Goal: Navigation & Orientation: Find specific page/section

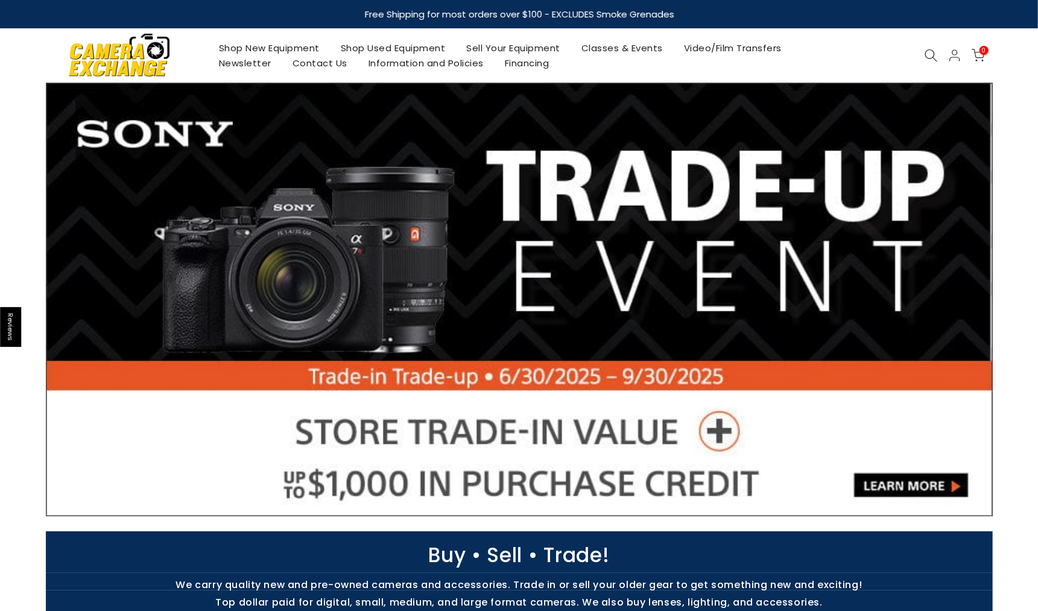
click at [362, 45] on link "Shop Used Equipment" at bounding box center [393, 47] width 126 height 15
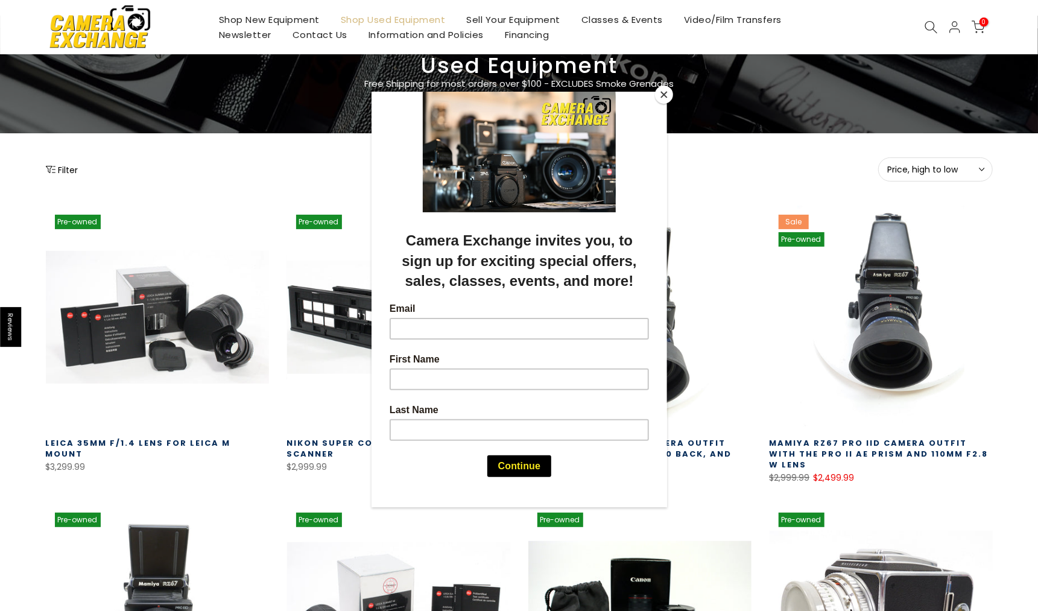
scroll to position [160, 0]
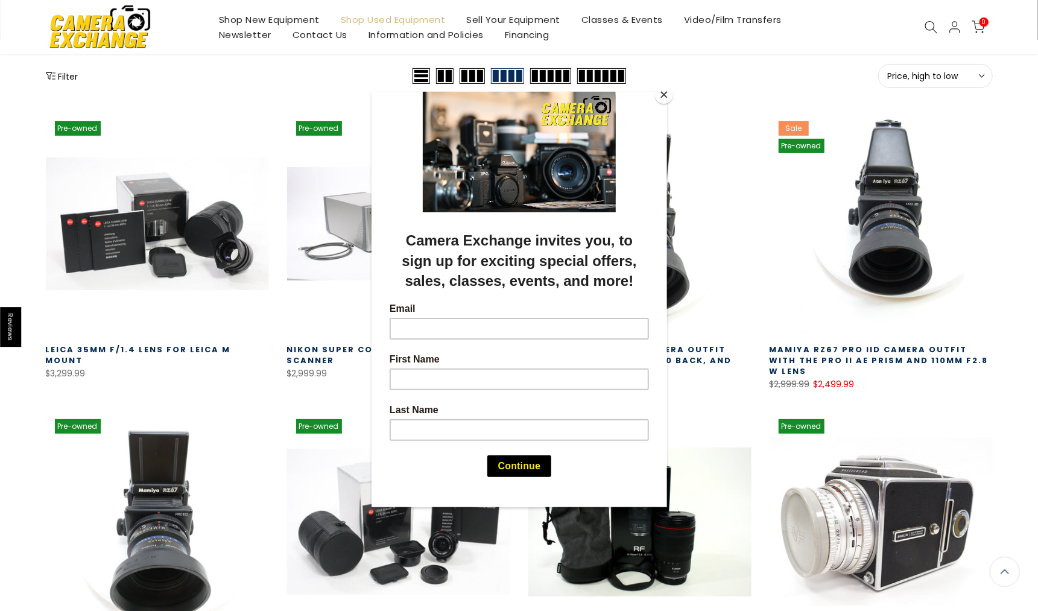
click at [662, 96] on button "Close" at bounding box center [664, 95] width 18 height 18
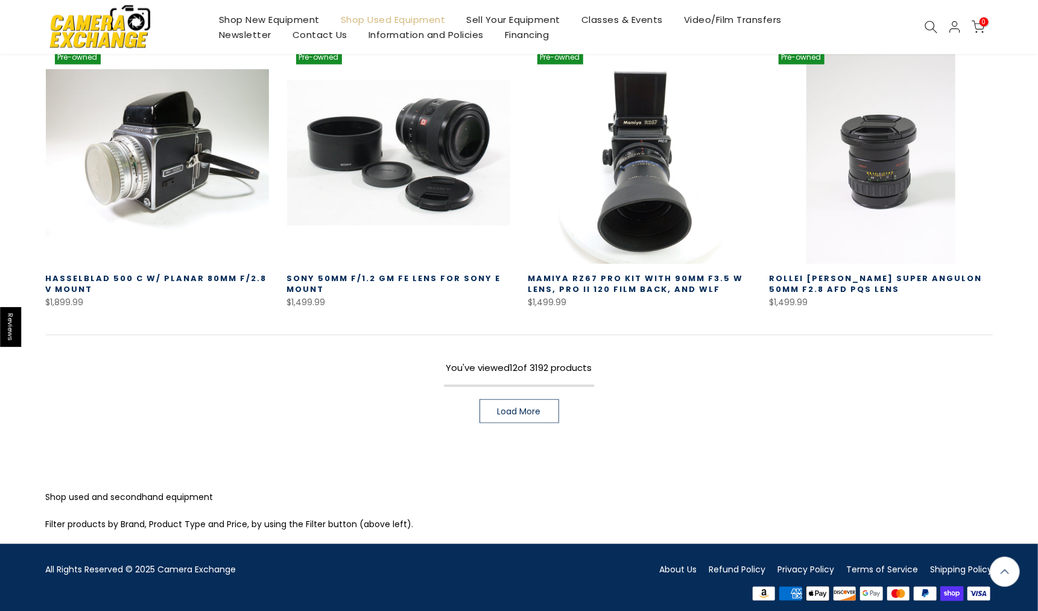
scroll to position [825, 0]
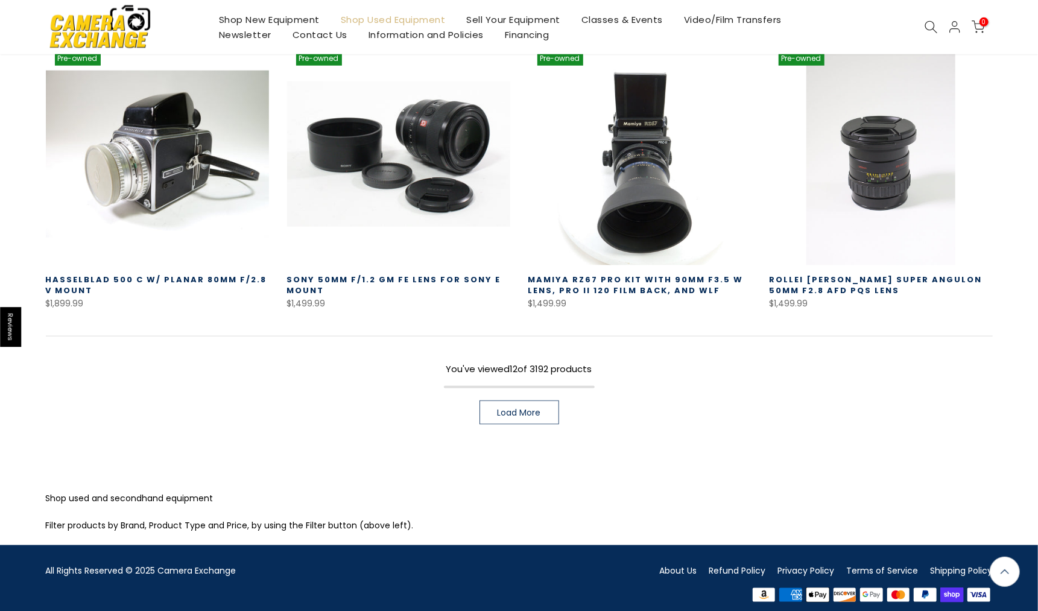
click at [505, 408] on span "Load More" at bounding box center [519, 412] width 43 height 8
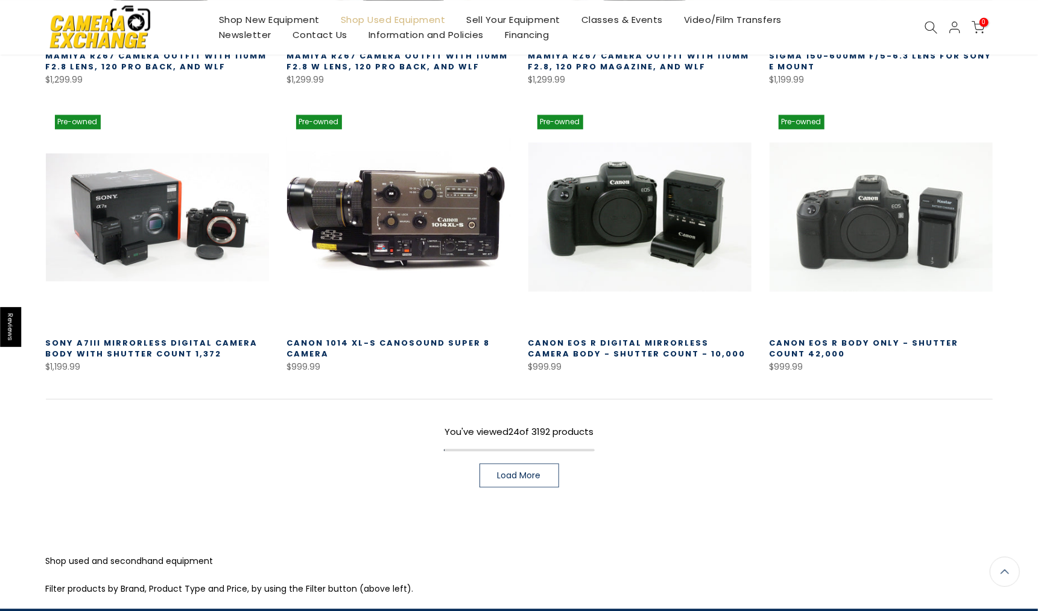
scroll to position [1688, 0]
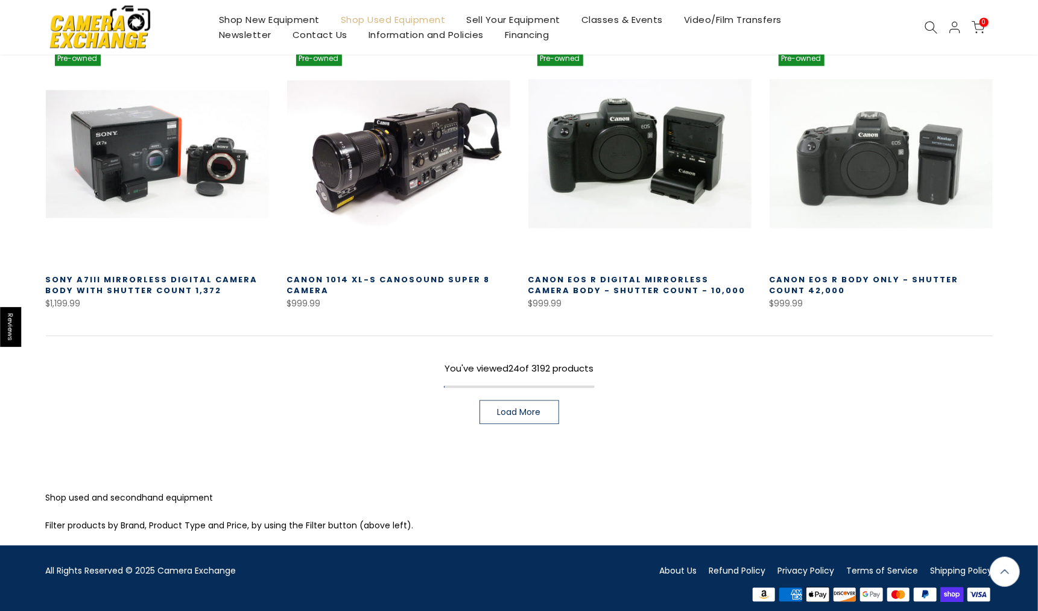
click at [497, 400] on link "Load More" at bounding box center [520, 412] width 80 height 24
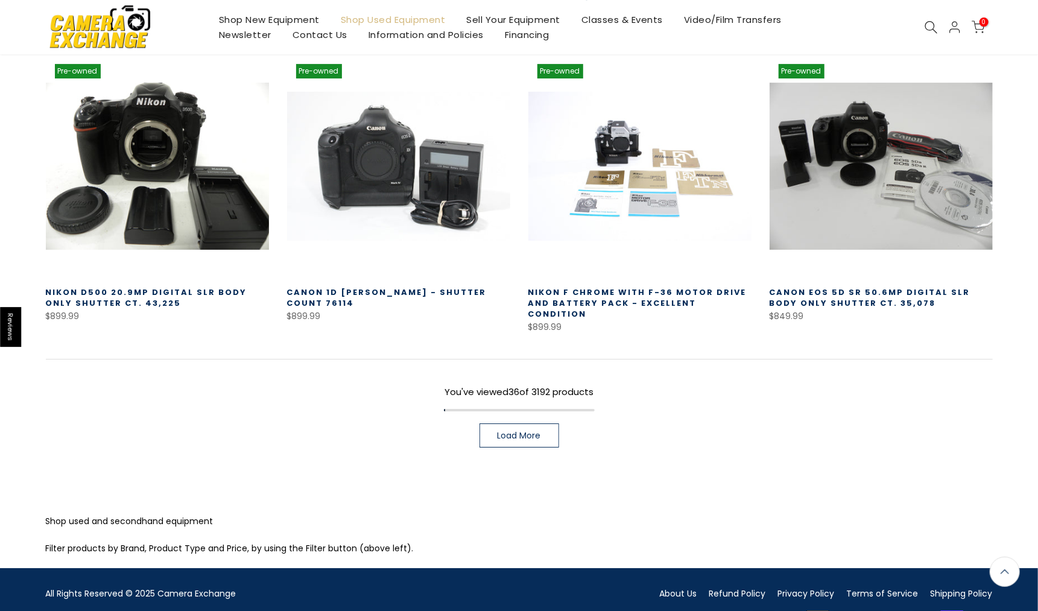
scroll to position [2561, 0]
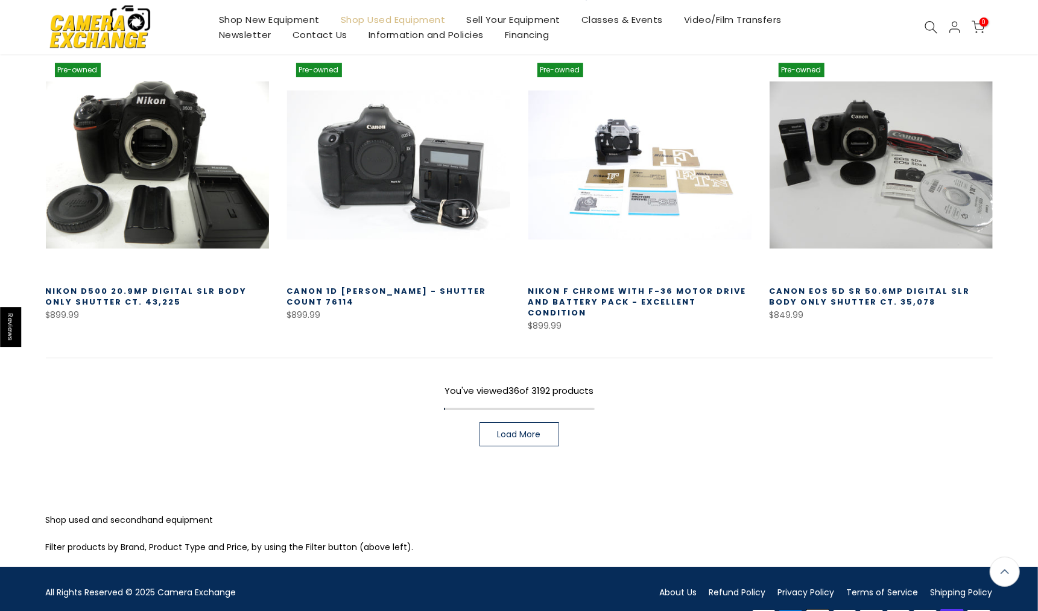
click at [520, 422] on link "Load More" at bounding box center [520, 434] width 80 height 24
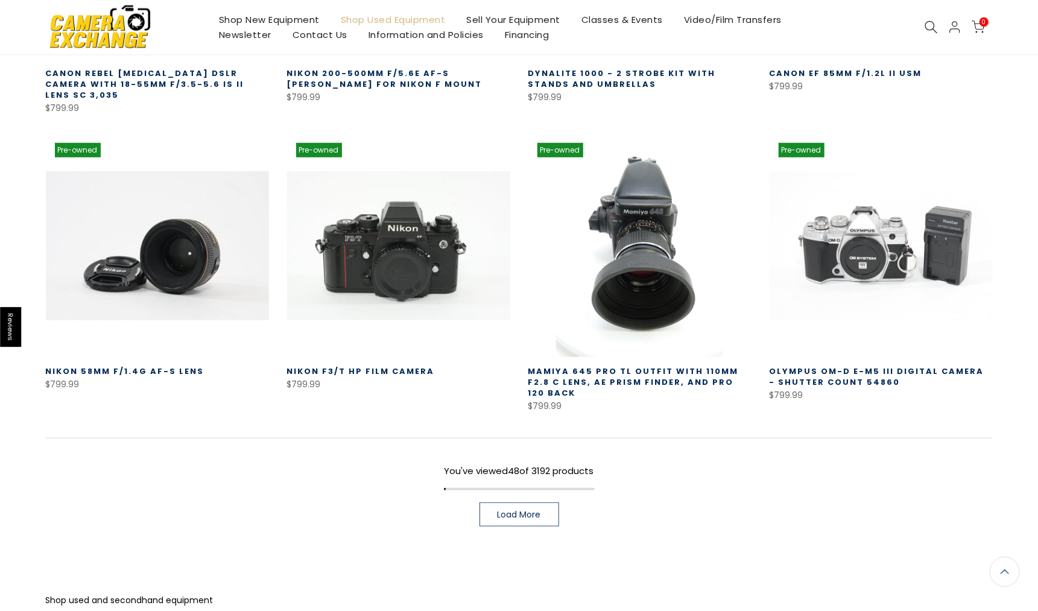
scroll to position [3434, 0]
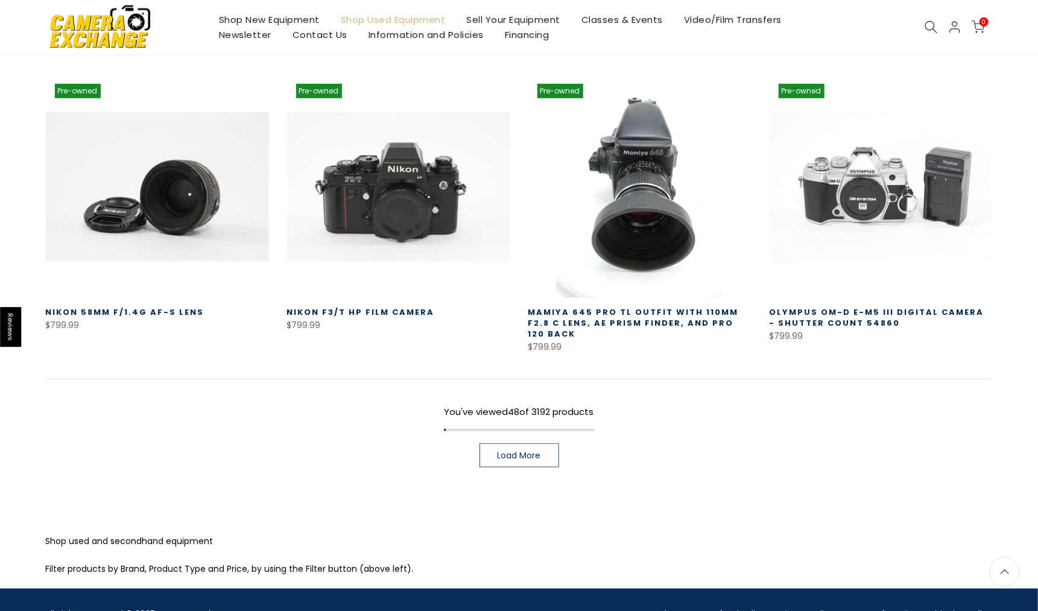
click at [502, 451] on span "Load More" at bounding box center [519, 455] width 43 height 8
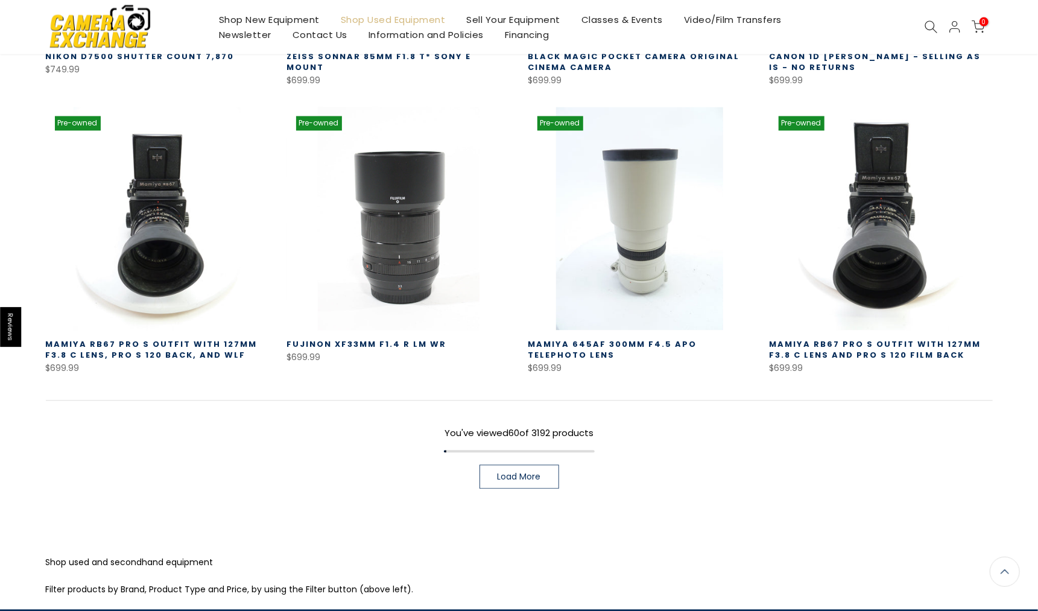
scroll to position [4295, 0]
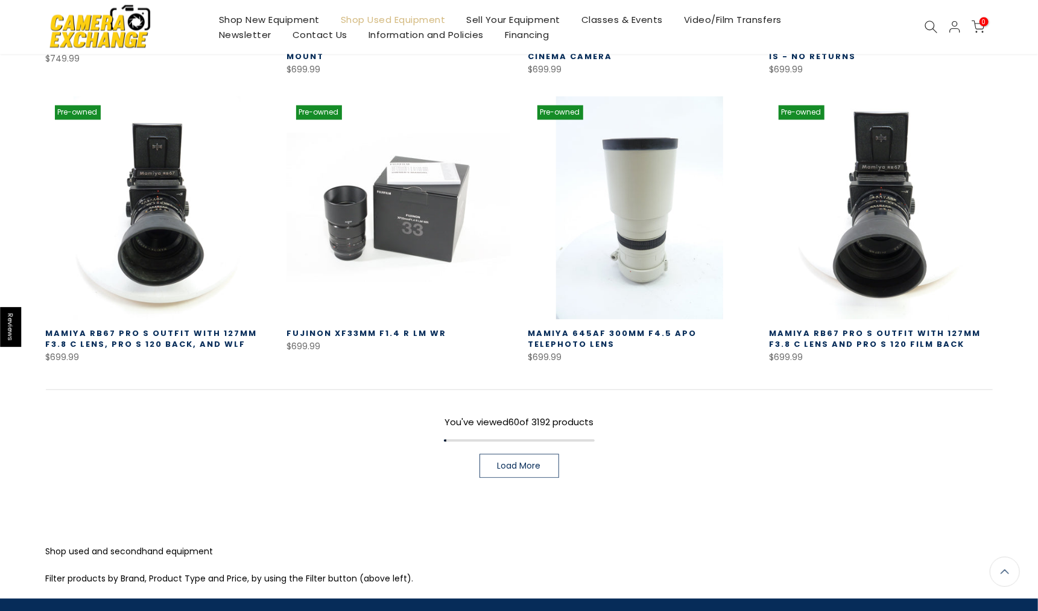
click at [510, 462] on span "Load More" at bounding box center [519, 466] width 43 height 8
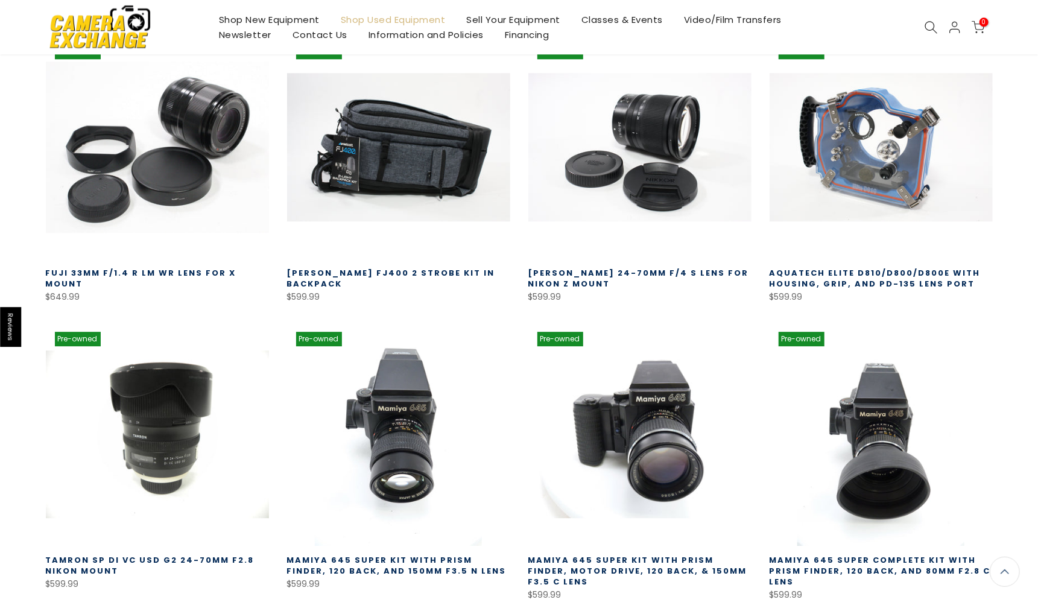
scroll to position [4939, 0]
